Goal: Browse casually

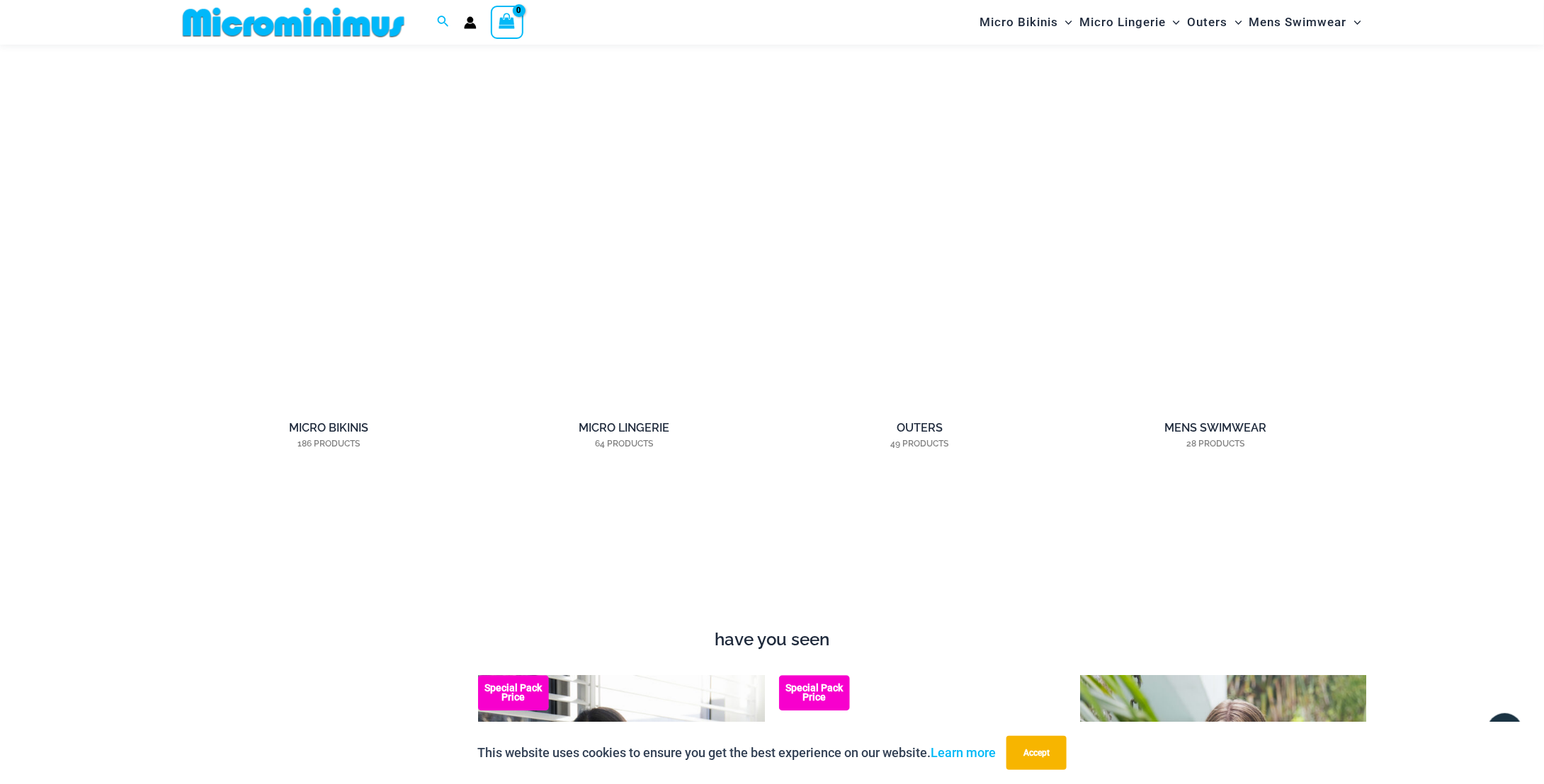
scroll to position [1437, 0]
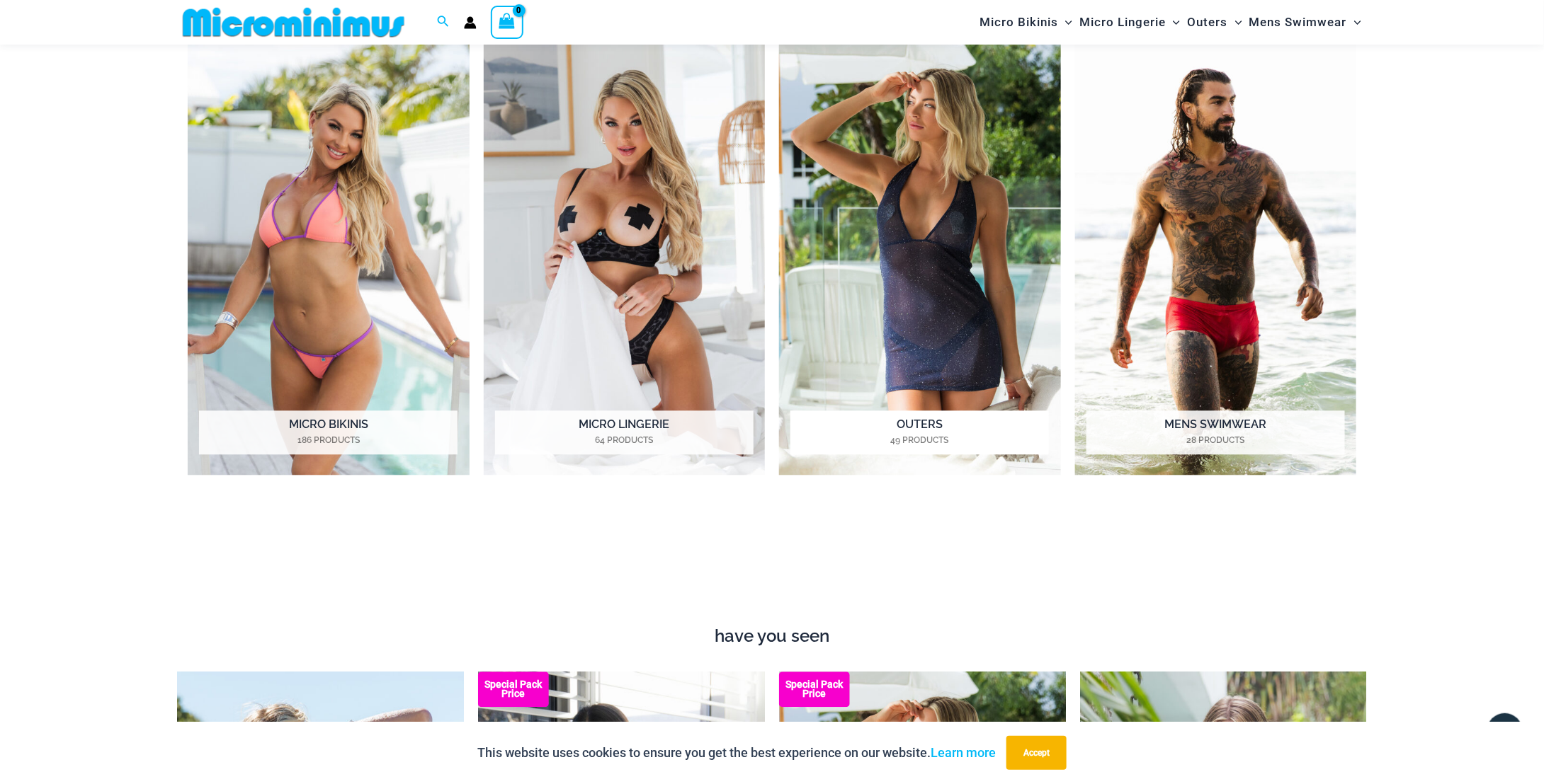
click at [960, 321] on img "Visit product category Outers" at bounding box center [920, 259] width 282 height 432
click at [704, 349] on img "Visit product category Micro Lingerie" at bounding box center [624, 259] width 282 height 432
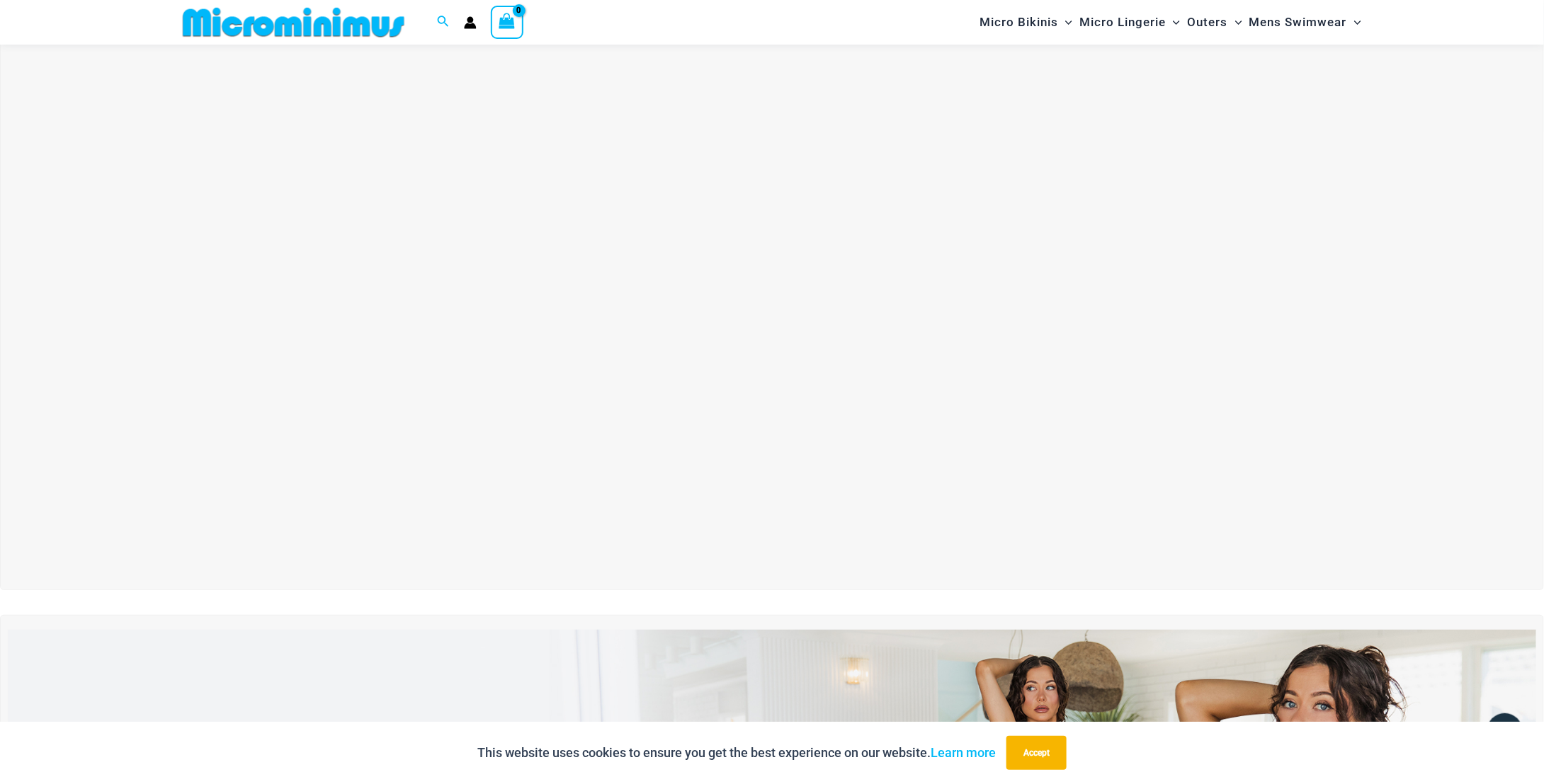
scroll to position [27, 0]
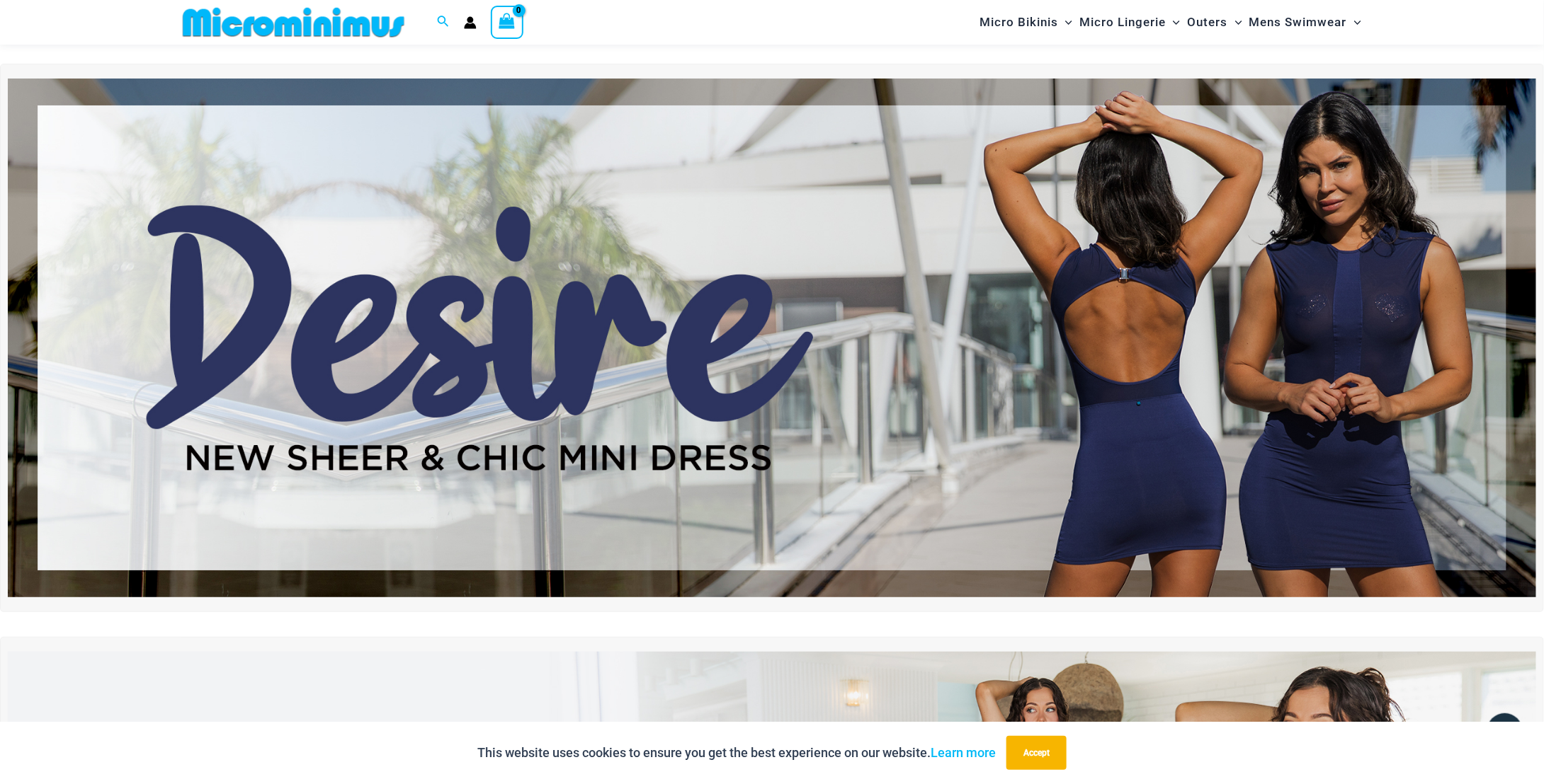
click at [728, 537] on img at bounding box center [772, 338] width 1528 height 519
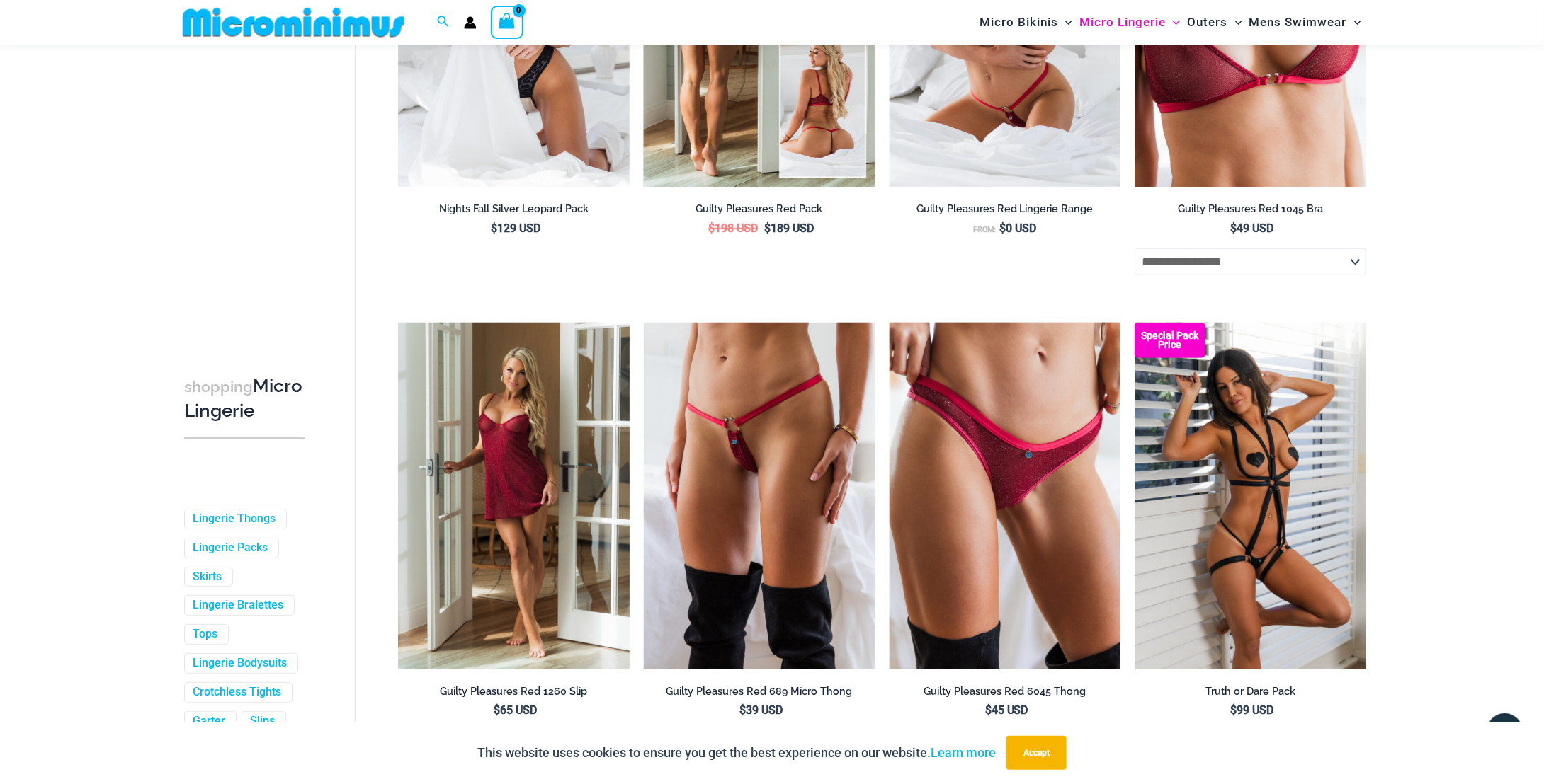
scroll to position [408, 0]
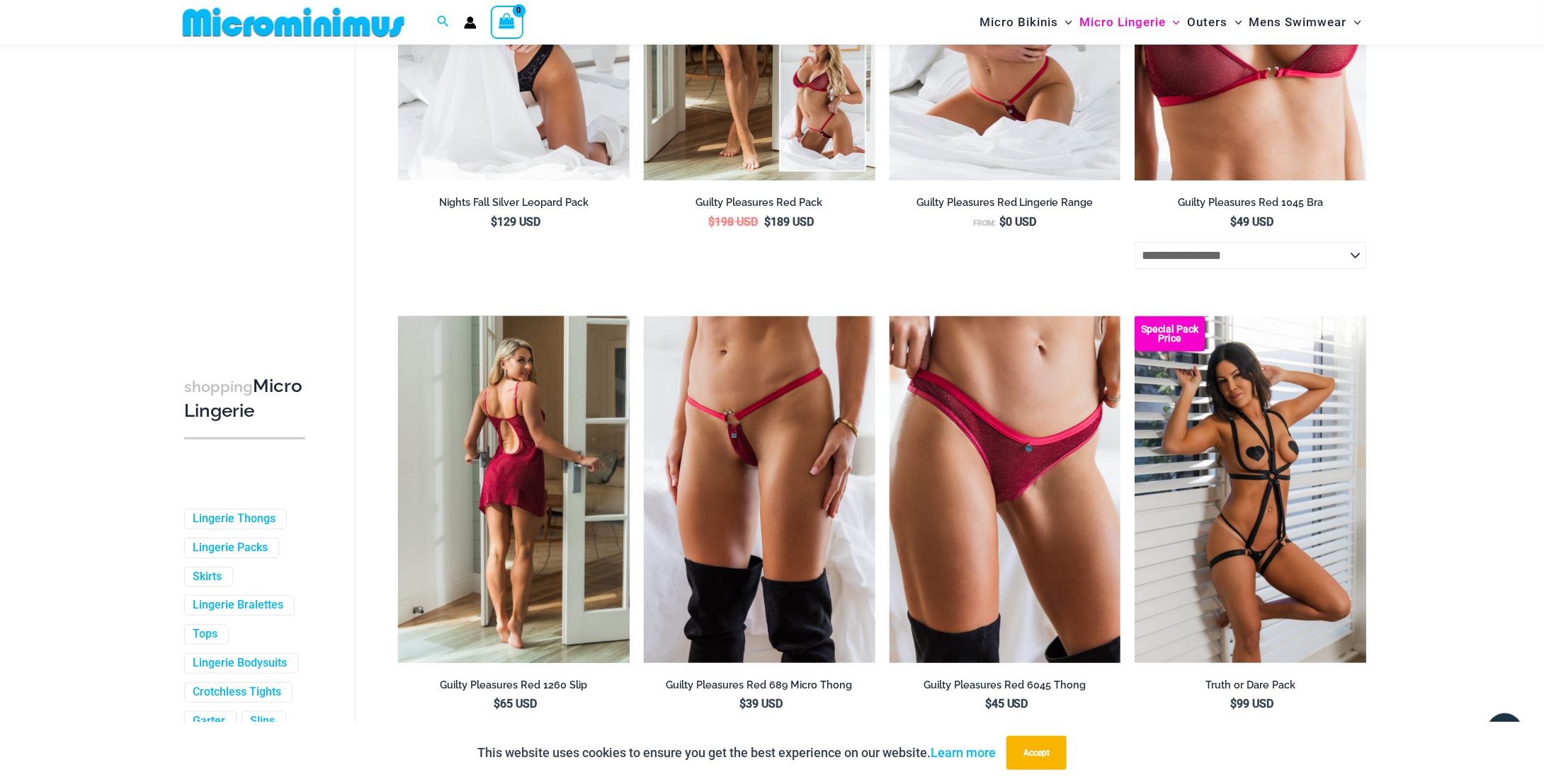
click at [529, 537] on img at bounding box center [513, 490] width 231 height 347
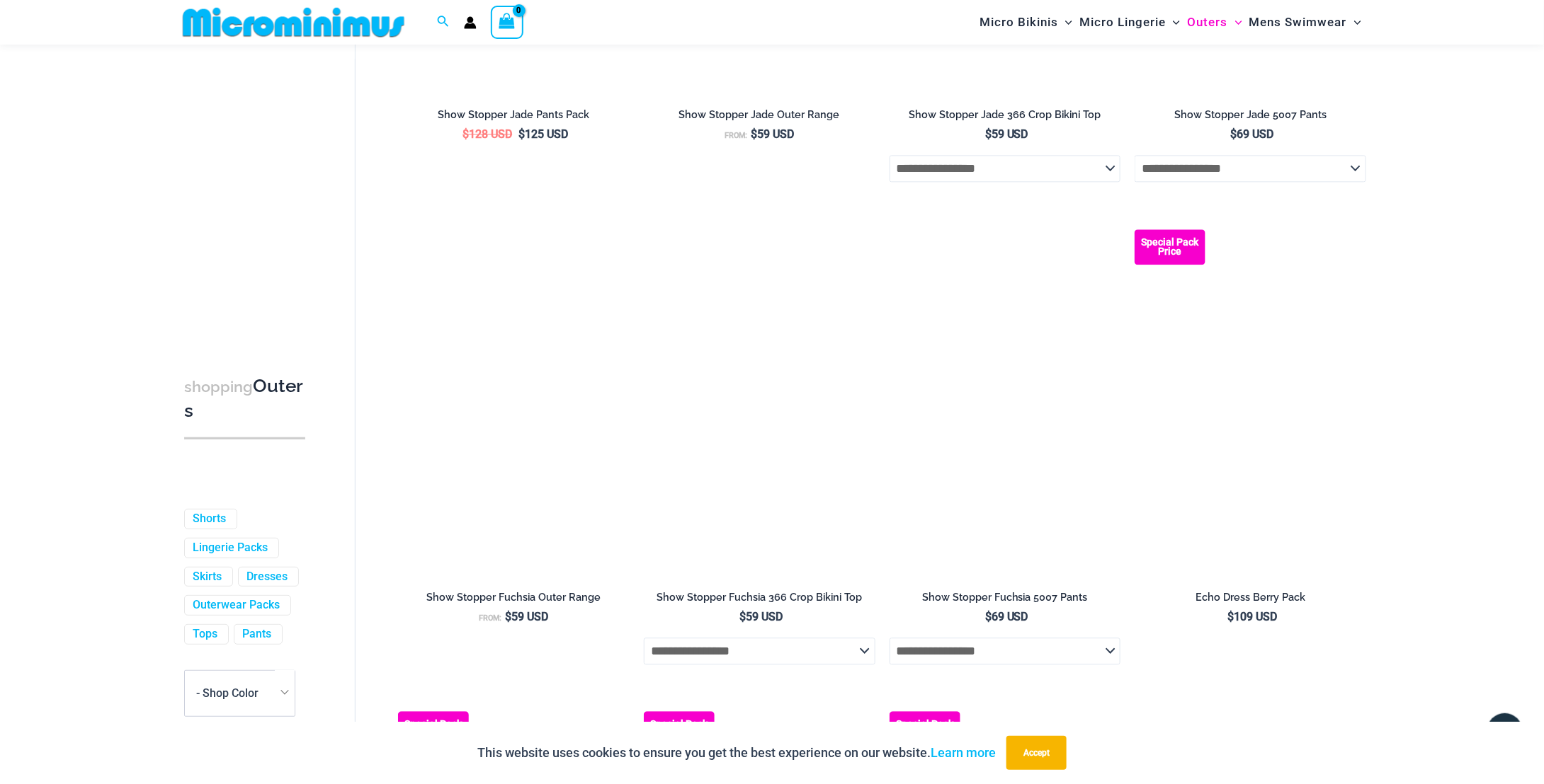
scroll to position [1494, 0]
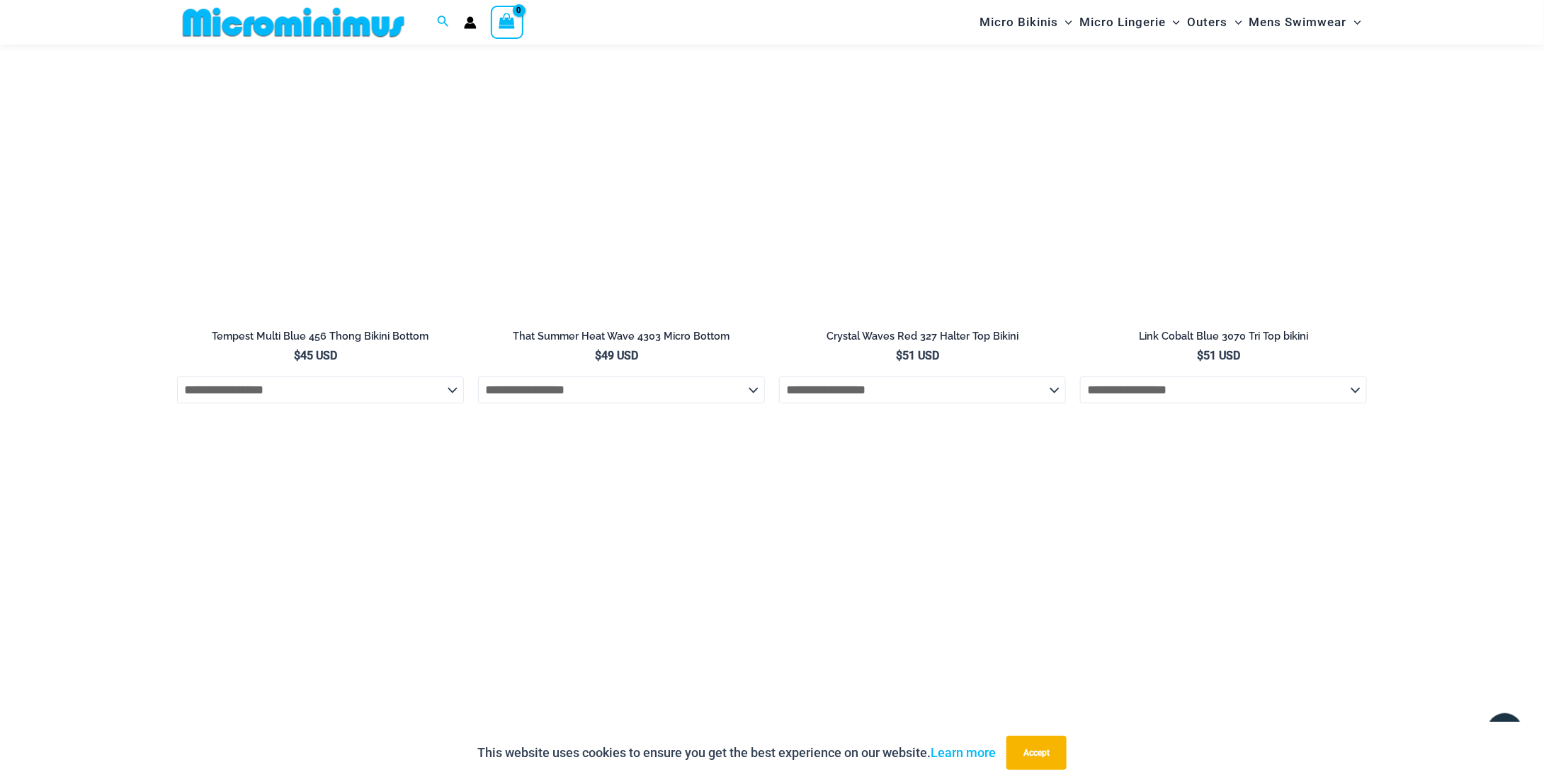
scroll to position [2118, 0]
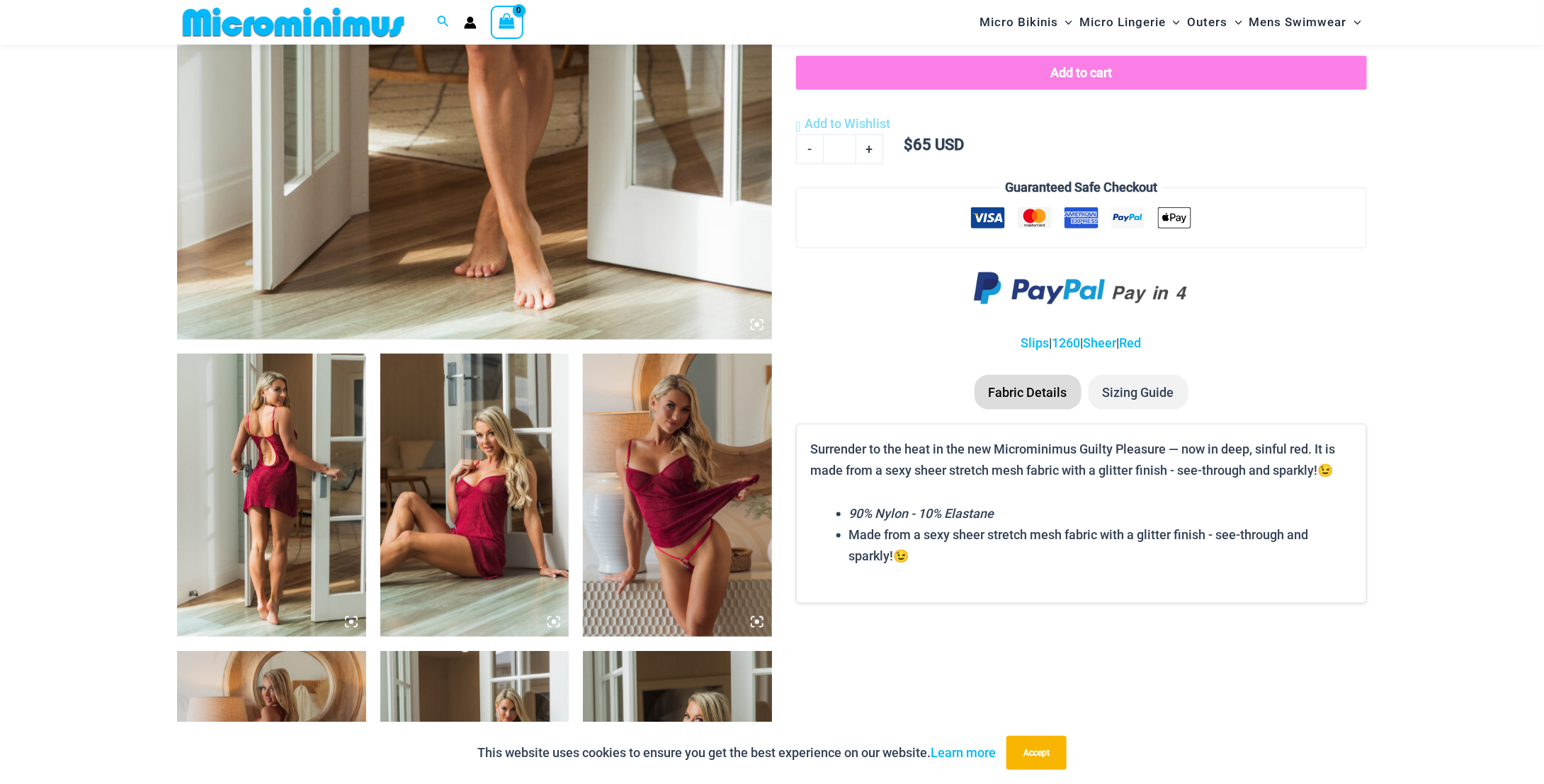
scroll to position [685, 0]
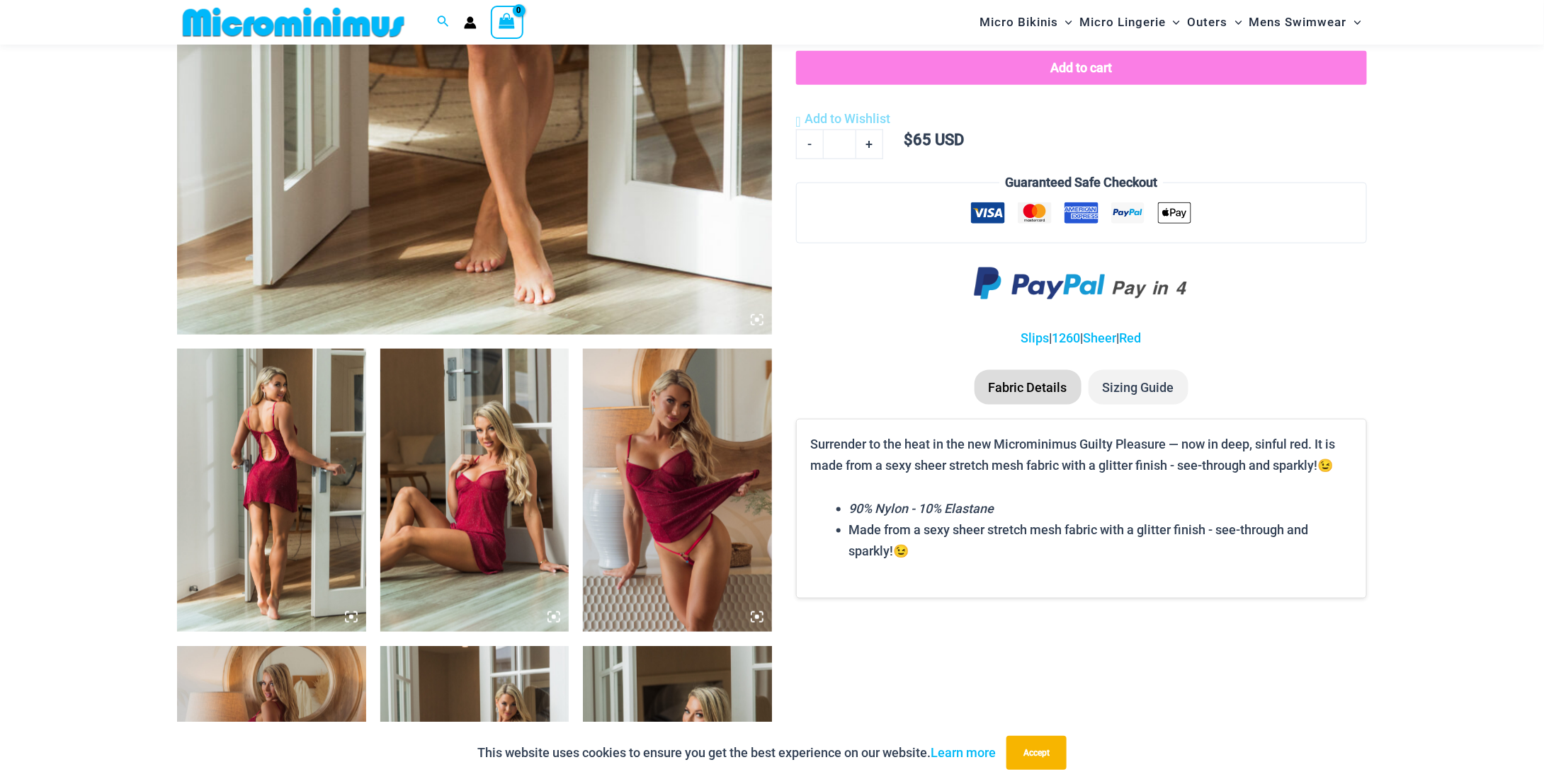
click at [319, 487] on img at bounding box center [272, 490] width 189 height 283
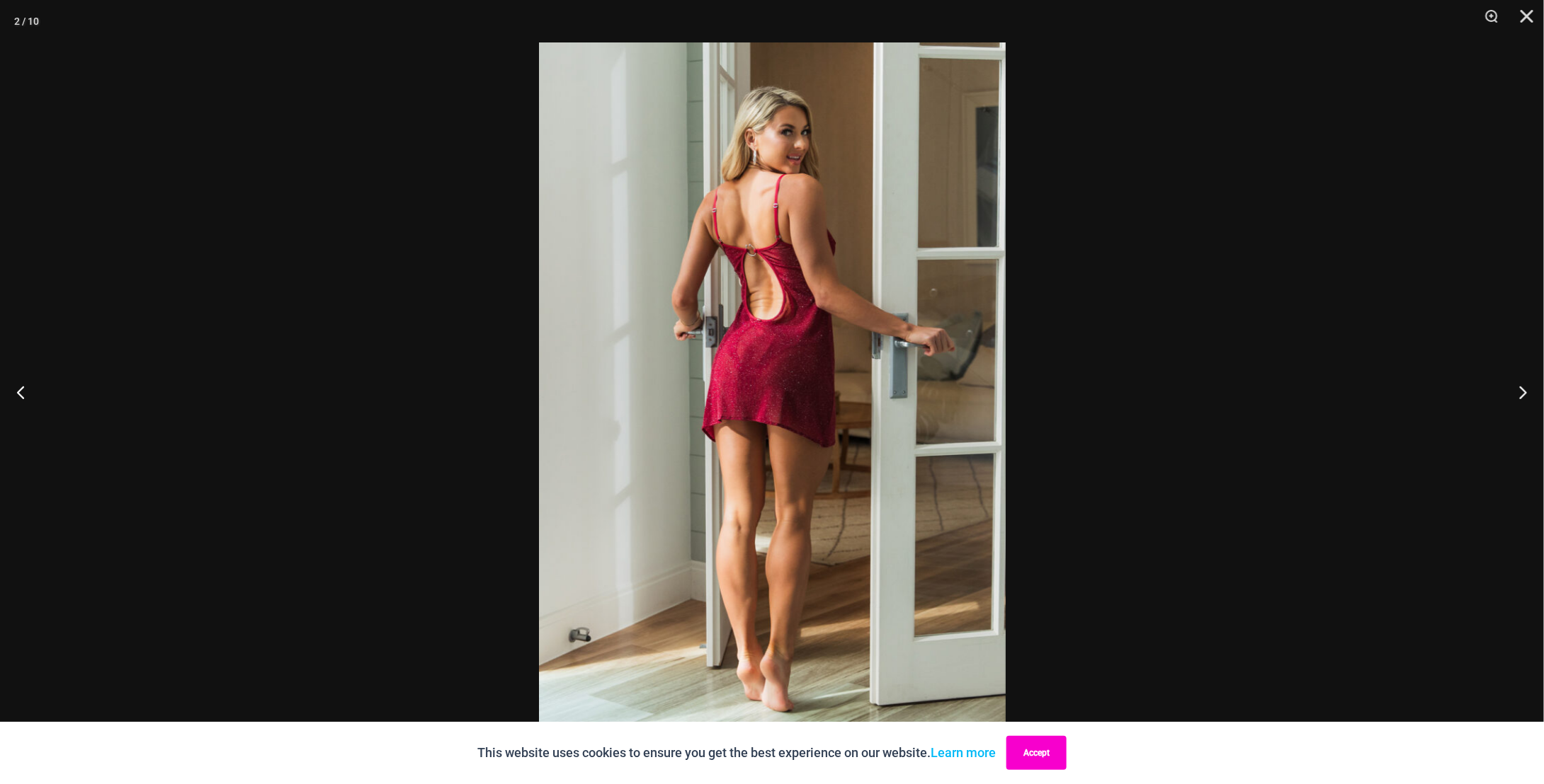
click at [1026, 745] on button "Accept" at bounding box center [1037, 753] width 60 height 34
